Goal: Check status: Check status

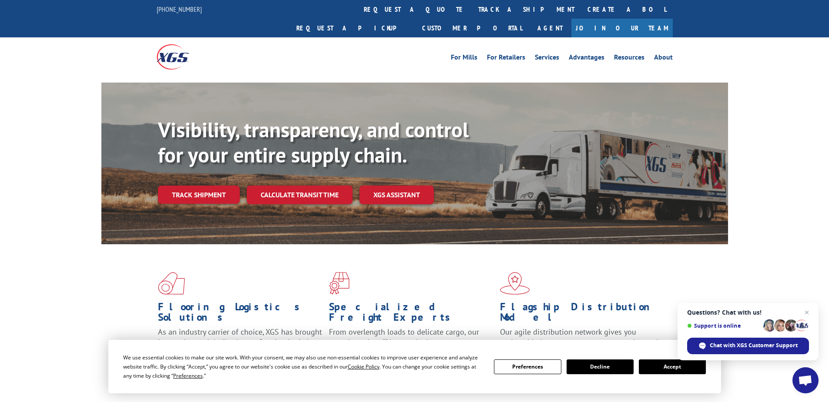
click at [198, 186] on link "Track shipment" at bounding box center [199, 195] width 82 height 18
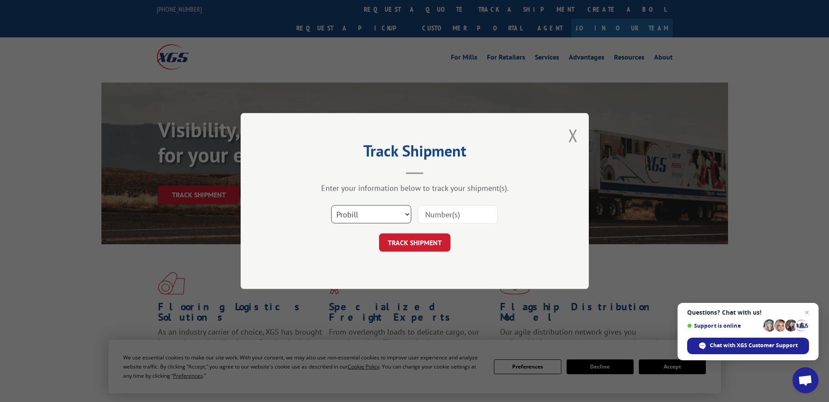
click at [356, 210] on select "Select category... Probill BOL PO" at bounding box center [371, 214] width 80 height 18
select select "po"
click at [331, 205] on select "Select category... Probill BOL PO" at bounding box center [371, 214] width 80 height 18
click at [435, 211] on input at bounding box center [458, 214] width 80 height 18
paste input "02531270"
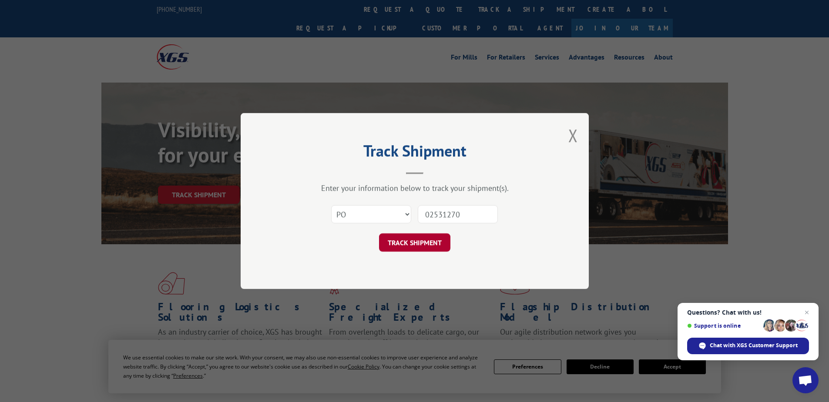
type input "02531270"
click at [422, 242] on button "TRACK SHIPMENT" at bounding box center [414, 243] width 71 height 18
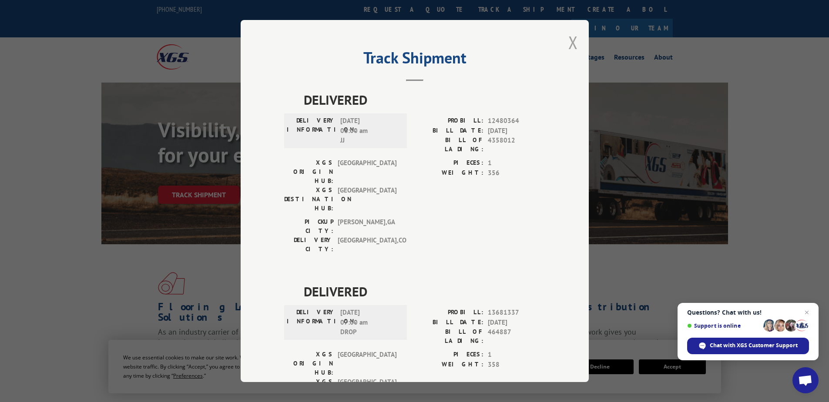
click at [573, 44] on button "Close modal" at bounding box center [573, 42] width 10 height 23
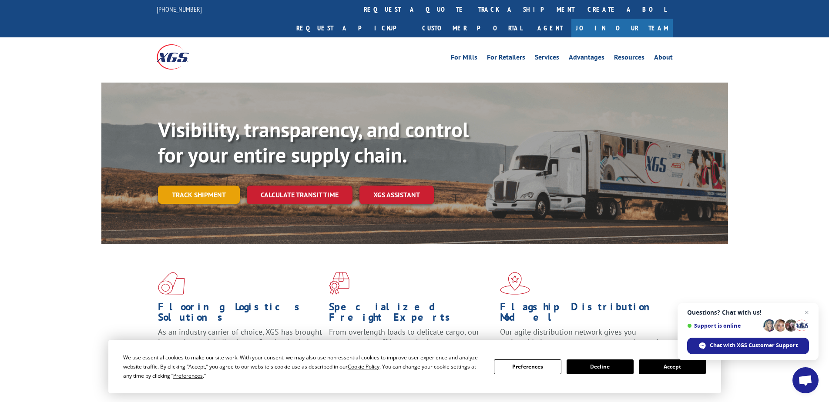
click at [198, 186] on link "Track shipment" at bounding box center [199, 195] width 82 height 18
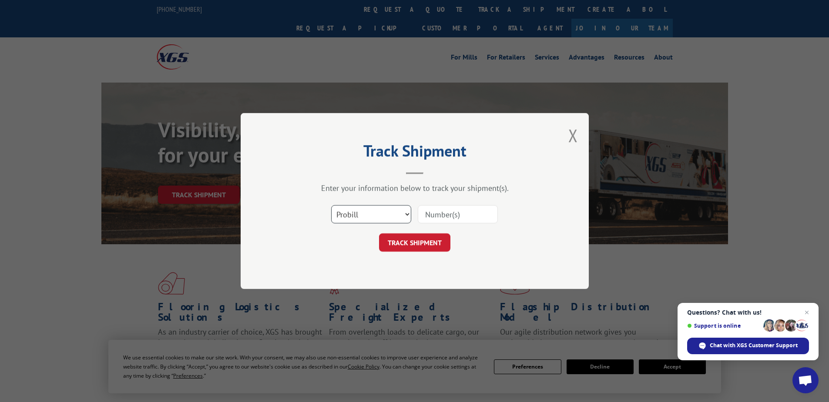
drag, startPoint x: 364, startPoint y: 218, endPoint x: 358, endPoint y: 225, distance: 8.7
click at [364, 218] on select "Select category... Probill BOL PO" at bounding box center [371, 214] width 80 height 18
select select "po"
click at [331, 205] on select "Select category... Probill BOL PO" at bounding box center [371, 214] width 80 height 18
click at [428, 217] on input at bounding box center [458, 214] width 80 height 18
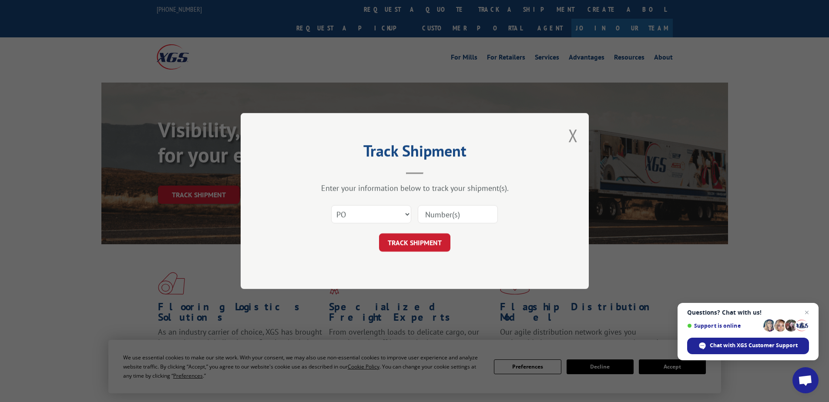
paste input "14532970"
type input "14532970"
click button "TRACK SHIPMENT" at bounding box center [414, 243] width 71 height 18
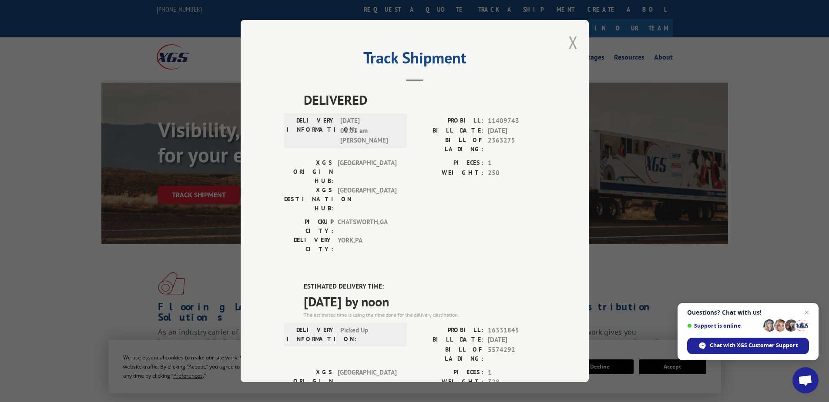
click at [569, 40] on button "Close modal" at bounding box center [573, 42] width 10 height 23
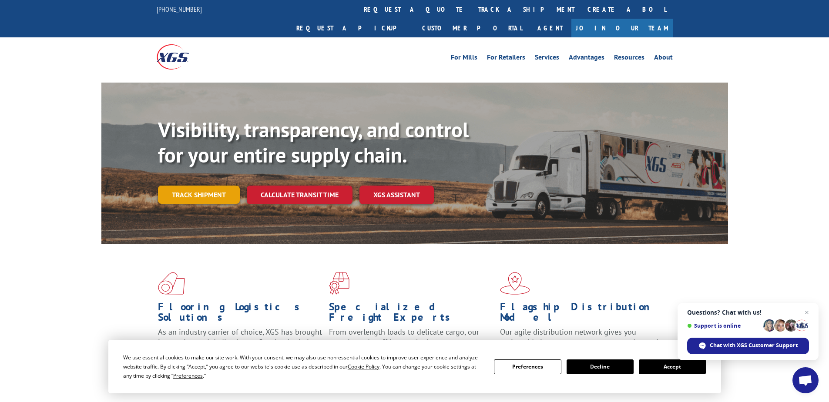
click at [196, 186] on link "Track shipment" at bounding box center [199, 195] width 82 height 18
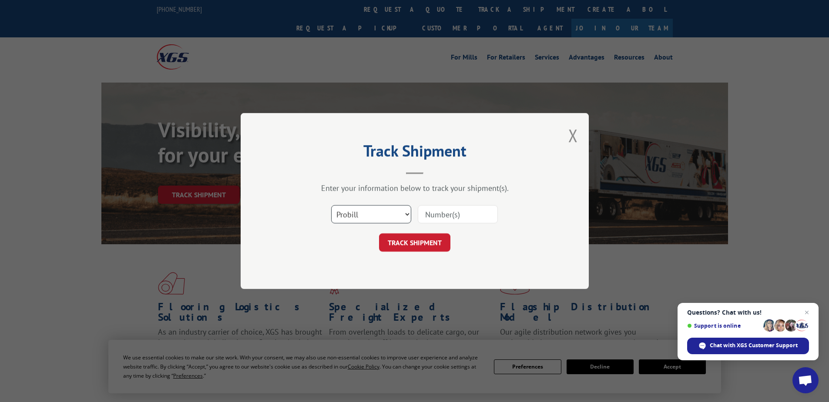
click at [357, 222] on select "Select category... Probill BOL PO" at bounding box center [371, 214] width 80 height 18
select select "po"
click at [331, 205] on select "Select category... Probill BOL PO" at bounding box center [371, 214] width 80 height 18
click at [421, 213] on input at bounding box center [458, 214] width 80 height 18
paste input "17513546"
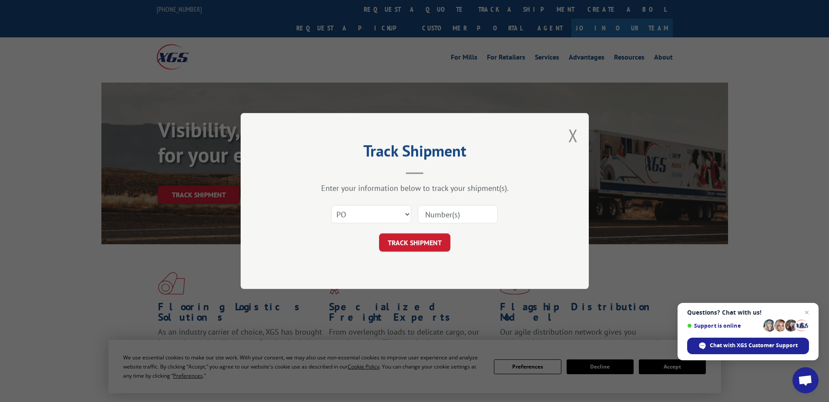
type input "17513546"
click button "TRACK SHIPMENT" at bounding box center [414, 243] width 71 height 18
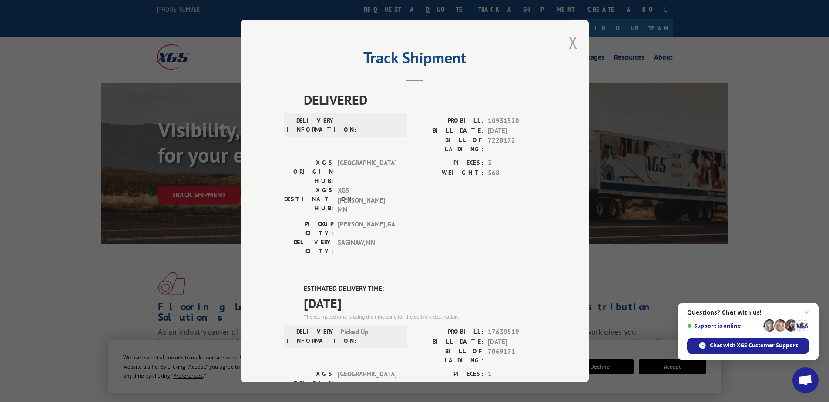
click at [569, 44] on button "Close modal" at bounding box center [573, 42] width 10 height 23
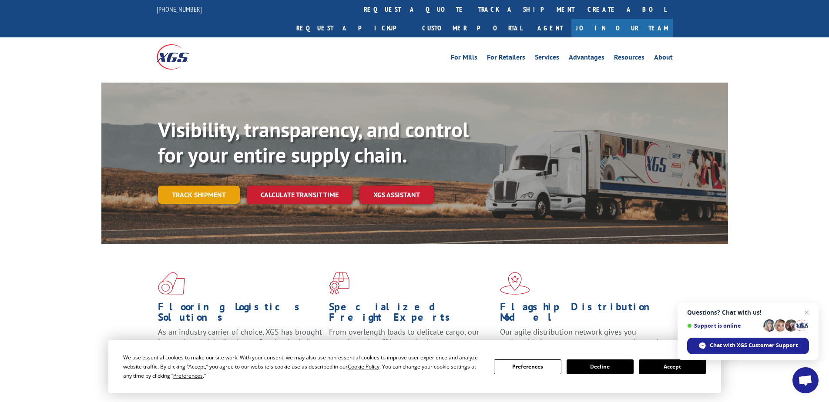
click at [164, 186] on link "Track shipment" at bounding box center [199, 195] width 82 height 18
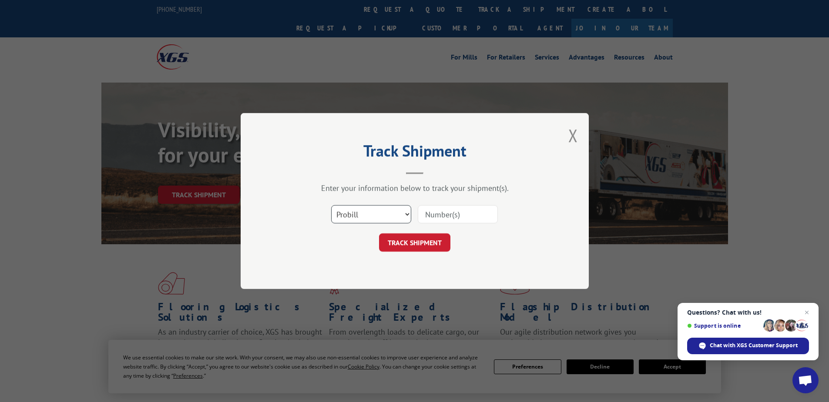
drag, startPoint x: 384, startPoint y: 215, endPoint x: 371, endPoint y: 224, distance: 16.3
click at [384, 215] on select "Select category... Probill BOL PO" at bounding box center [371, 214] width 80 height 18
select select "po"
click at [331, 205] on select "Select category... Probill BOL PO" at bounding box center [371, 214] width 80 height 18
click at [436, 211] on input at bounding box center [458, 214] width 80 height 18
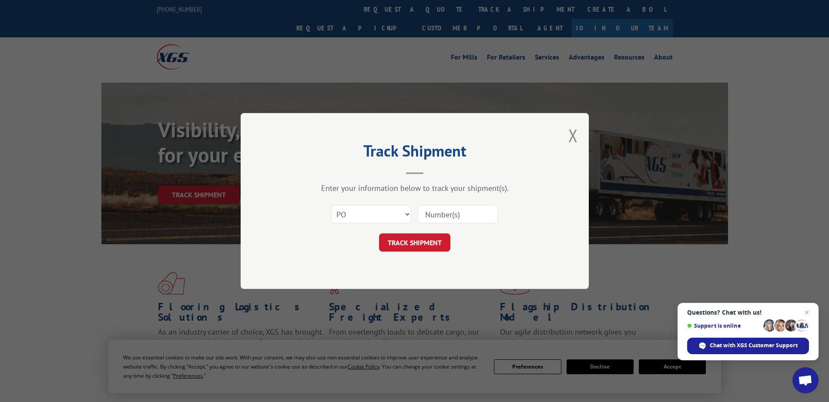
paste input "14532974"
type input "14532974"
click button "TRACK SHIPMENT" at bounding box center [414, 243] width 71 height 18
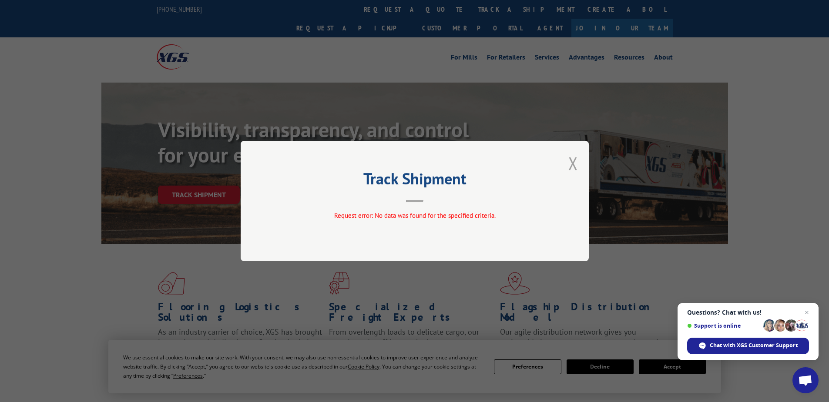
click at [576, 163] on button "Close modal" at bounding box center [573, 163] width 10 height 23
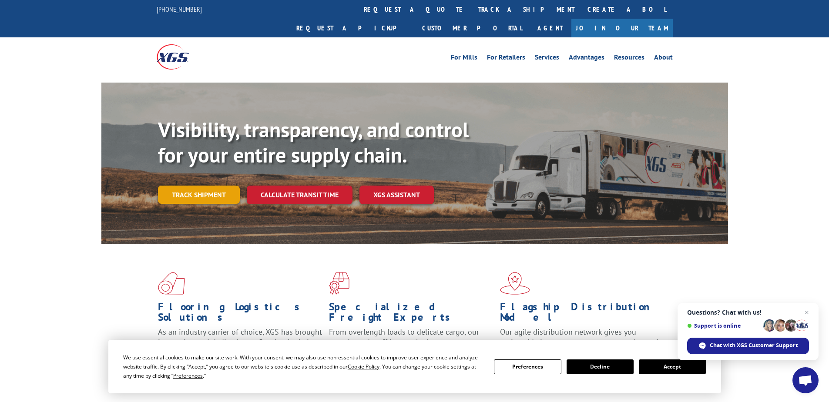
click at [197, 186] on link "Track shipment" at bounding box center [199, 195] width 82 height 18
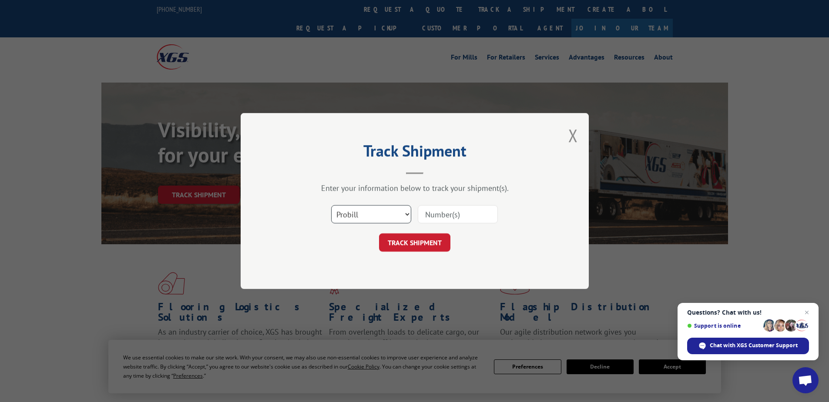
drag, startPoint x: 361, startPoint y: 209, endPoint x: 360, endPoint y: 221, distance: 11.8
click at [361, 209] on select "Select category... Probill BOL PO" at bounding box center [371, 214] width 80 height 18
select select "po"
click at [331, 205] on select "Select category... Probill BOL PO" at bounding box center [371, 214] width 80 height 18
click at [422, 213] on input at bounding box center [458, 214] width 80 height 18
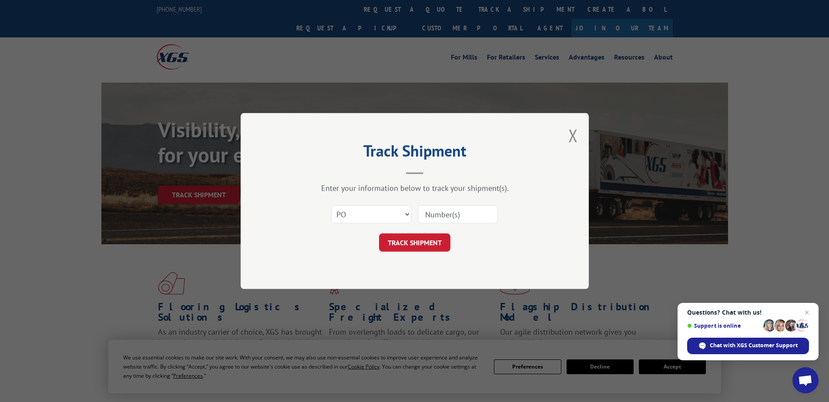
paste input "16539955"
type input "16539955"
click at [410, 241] on button "TRACK SHIPMENT" at bounding box center [414, 243] width 71 height 18
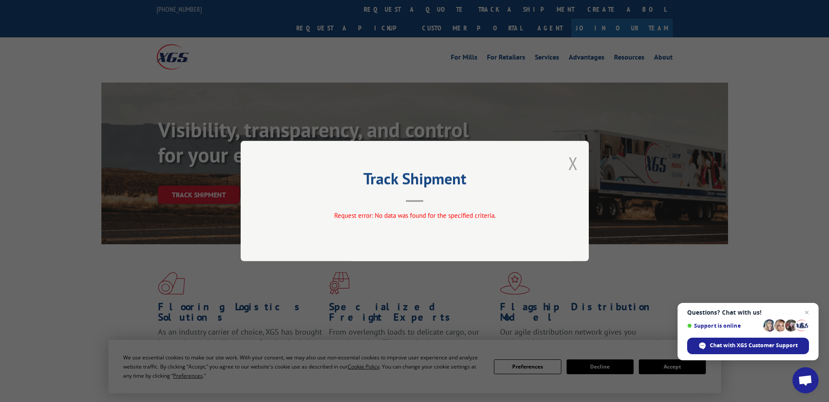
click at [573, 160] on button "Close modal" at bounding box center [573, 163] width 10 height 23
